Goal: Check status: Check status

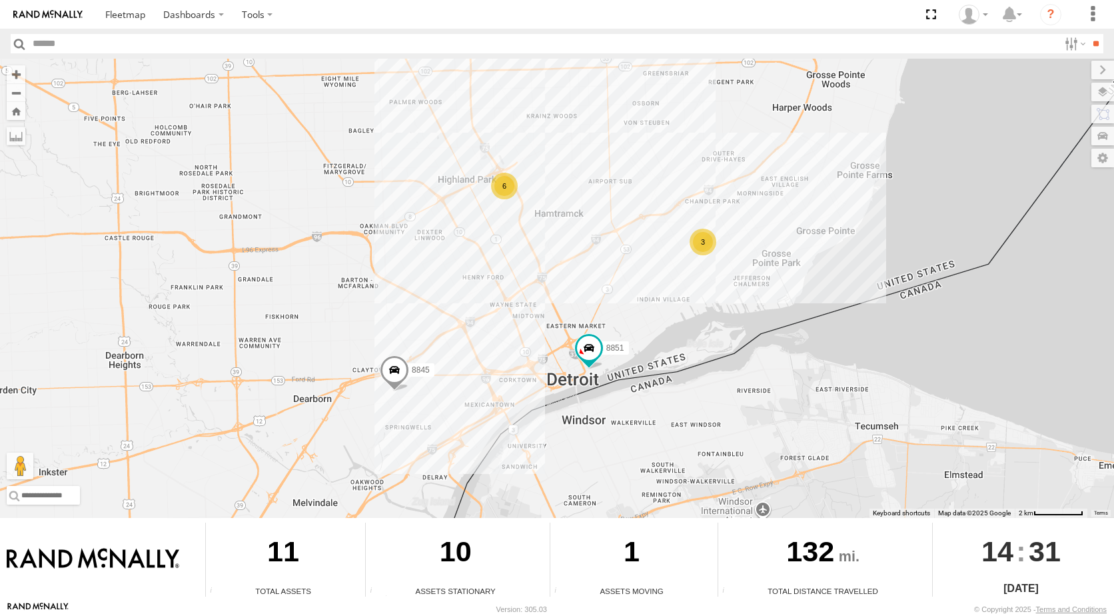
click at [712, 247] on div "3" at bounding box center [703, 242] width 27 height 27
